Goal: Find specific page/section: Find specific page/section

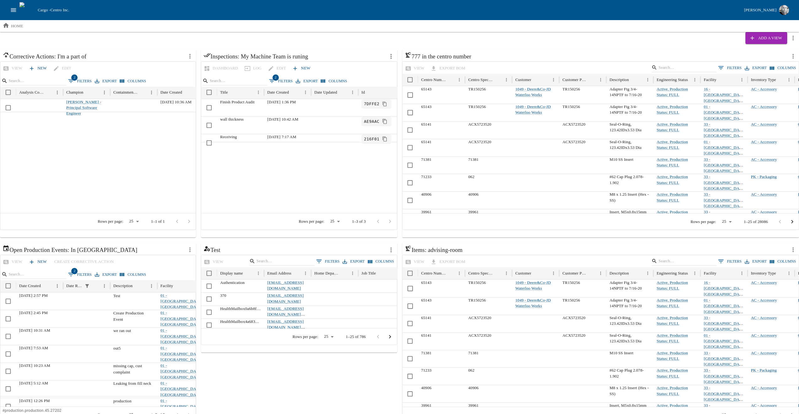
click at [15, 11] on icon "open drawer" at bounding box center [13, 10] width 7 height 7
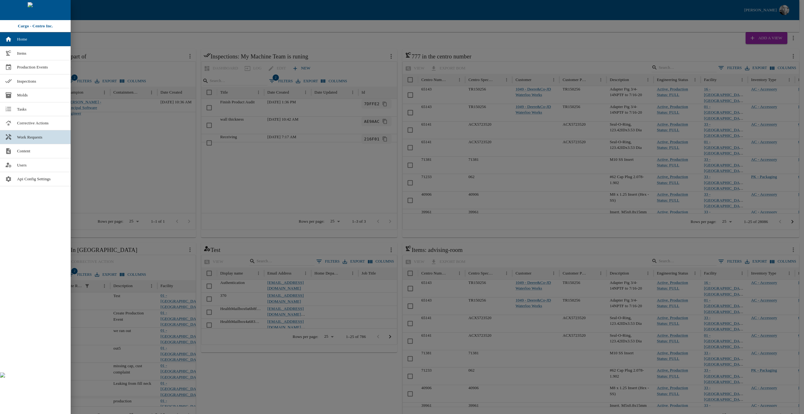
click at [29, 137] on span "Work Requests" at bounding box center [41, 137] width 49 height 6
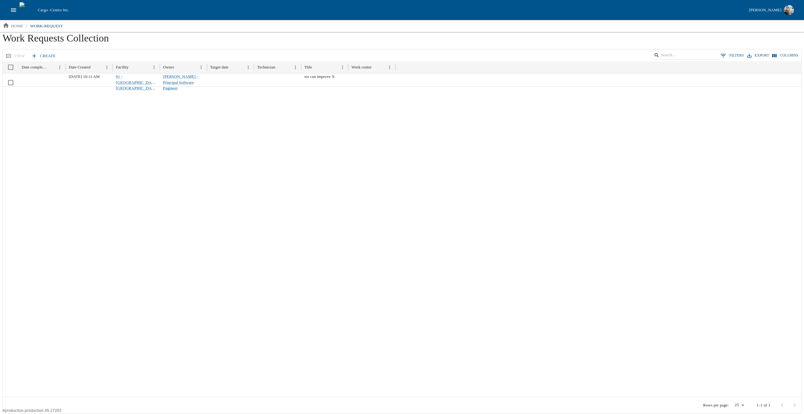
click at [17, 14] on button "open drawer" at bounding box center [14, 10] width 12 height 12
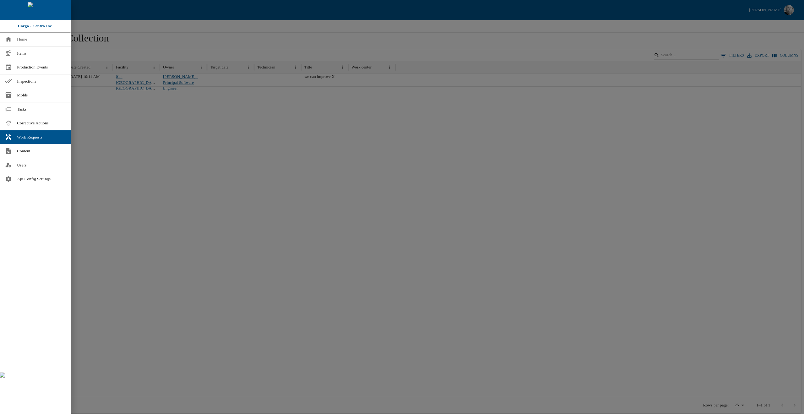
click at [281, 179] on div at bounding box center [402, 207] width 804 height 414
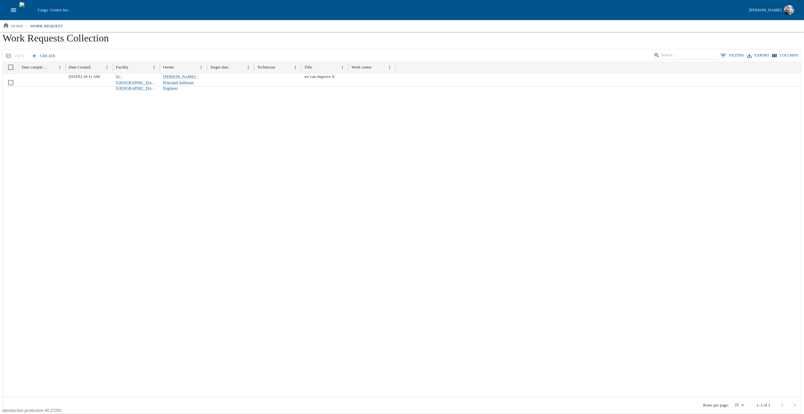
click at [14, 8] on icon "open drawer" at bounding box center [13, 10] width 7 height 7
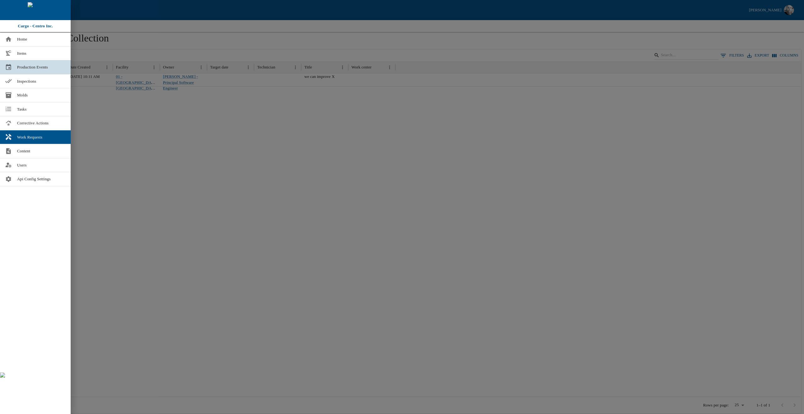
click at [25, 67] on span "Production Events" at bounding box center [41, 67] width 49 height 6
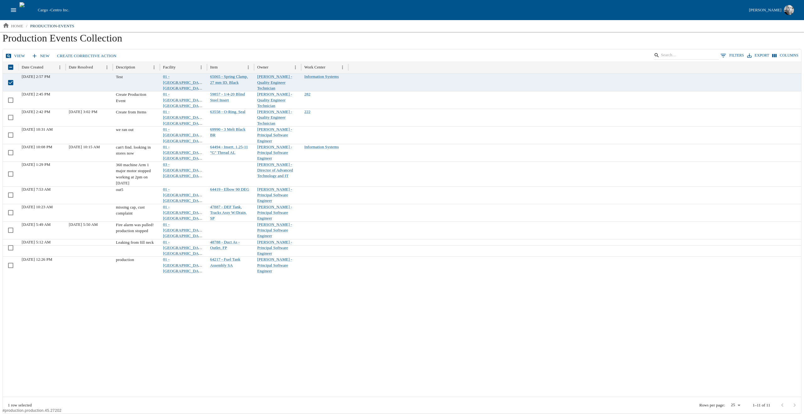
click at [15, 56] on link "View" at bounding box center [16, 56] width 24 height 11
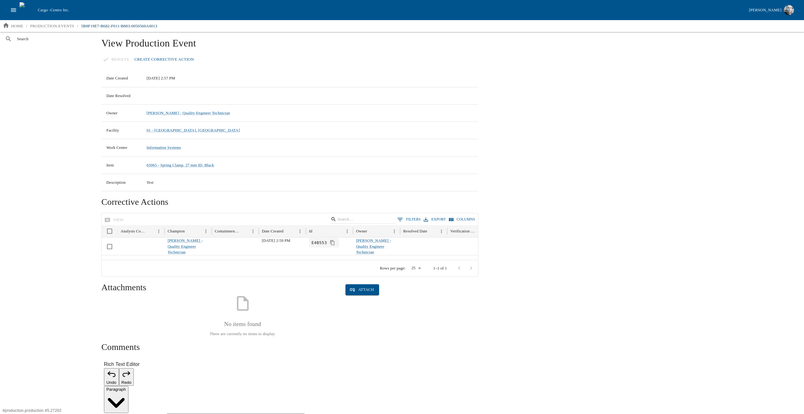
click at [610, 325] on div "View Production Event Resolve Create Corrective Action Date Created [DATE] 2:57…" at bounding box center [448, 344] width 705 height 624
click at [124, 60] on div "Resolve Create Corrective Action" at bounding box center [289, 59] width 377 height 11
click at [119, 91] on td "Date Resolved" at bounding box center [121, 95] width 40 height 17
click at [118, 97] on td "Date Resolved" at bounding box center [121, 95] width 40 height 17
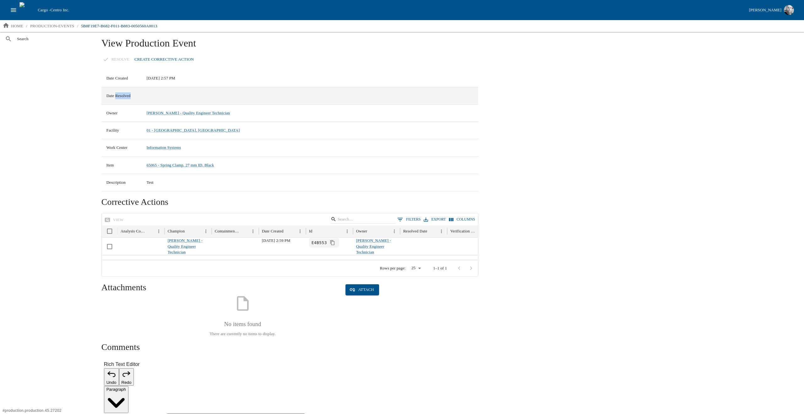
click at [118, 97] on td "Date Resolved" at bounding box center [121, 95] width 40 height 17
click at [72, 95] on div "Search" at bounding box center [47, 222] width 94 height 381
click at [44, 26] on p "production-events" at bounding box center [52, 26] width 44 height 6
